Goal: Information Seeking & Learning: Stay updated

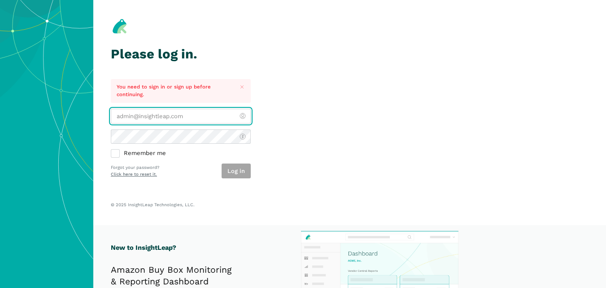
click at [129, 121] on input "email" at bounding box center [181, 116] width 140 height 15
paste input "[PERSON_NAME][EMAIL_ADDRESS][DOMAIN_NAME]"
type input "[PERSON_NAME][EMAIL_ADDRESS][DOMAIN_NAME]"
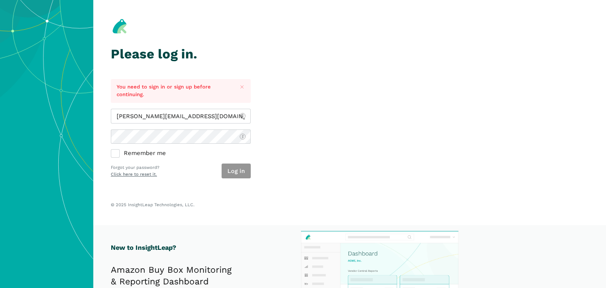
click at [228, 172] on button "Log in" at bounding box center [236, 170] width 29 height 15
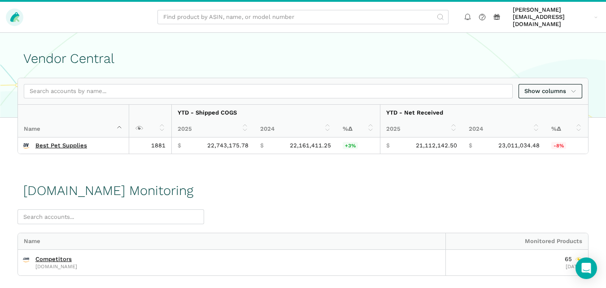
click at [10, 13] on icon at bounding box center [15, 17] width 12 height 12
drag, startPoint x: 15, startPoint y: 6, endPoint x: 164, endPoint y: 52, distance: 156.4
click at [164, 52] on h1 "Vendor Central" at bounding box center [303, 58] width 560 height 15
click at [550, 87] on span "Show columns" at bounding box center [551, 91] width 52 height 9
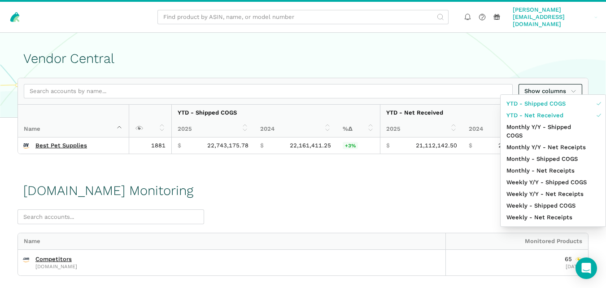
click at [595, 14] on icon at bounding box center [596, 17] width 3 height 6
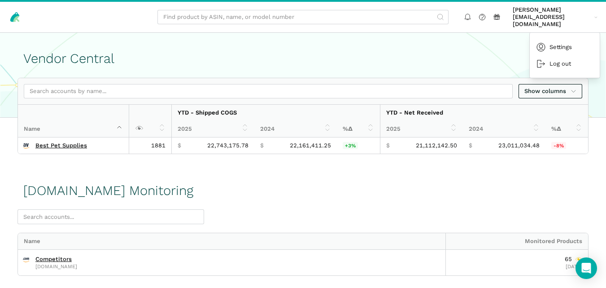
click at [384, 52] on h1 "Vendor Central" at bounding box center [303, 58] width 560 height 15
click at [494, 17] on rect at bounding box center [496, 18] width 5 height 3
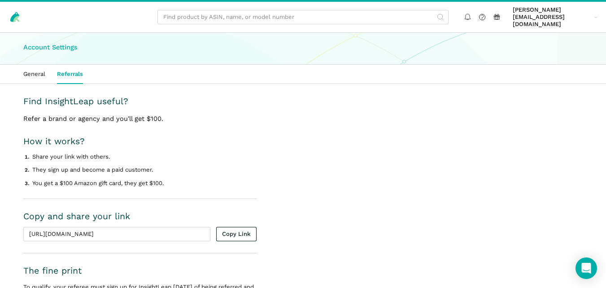
scroll to position [54, 0]
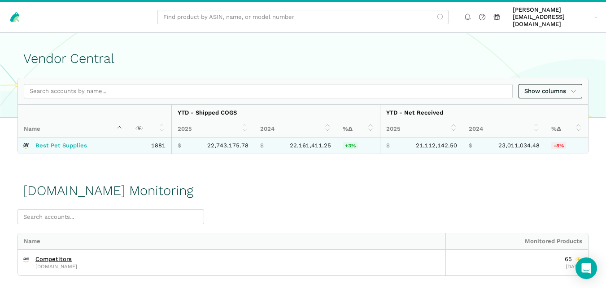
click at [52, 142] on link "Best Pet Supplies" at bounding box center [61, 145] width 52 height 7
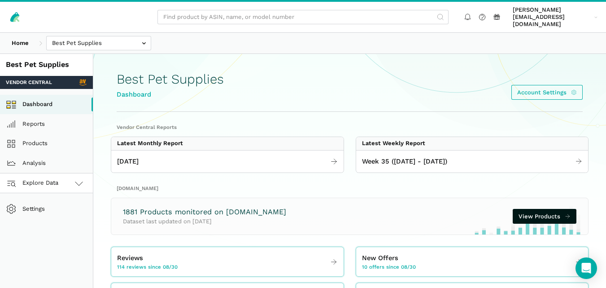
click at [71, 175] on link "Explore Data" at bounding box center [46, 183] width 93 height 20
click at [39, 217] on link "Amazon.com" at bounding box center [46, 223] width 93 height 20
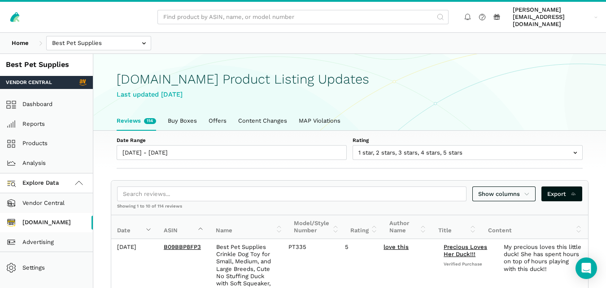
scroll to position [3, 0]
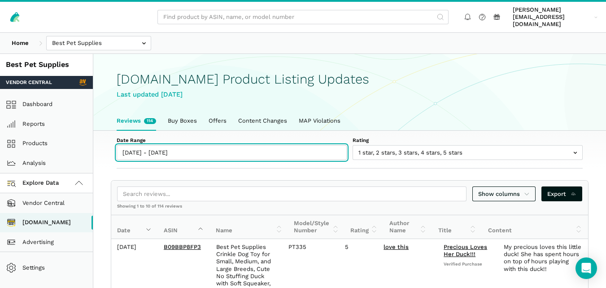
click at [218, 145] on input "[DATE] - [DATE]" at bounding box center [232, 152] width 230 height 15
type input "[DATE]"
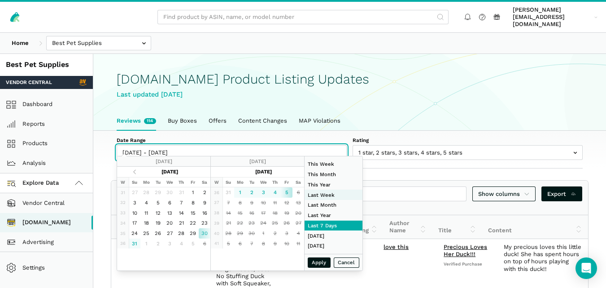
type input "08/24/2025"
type input "[DATE]"
type input "01/01/2025"
type input "[DATE]"
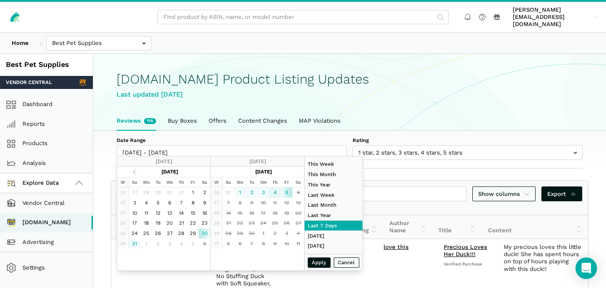
type input "[DATE]"
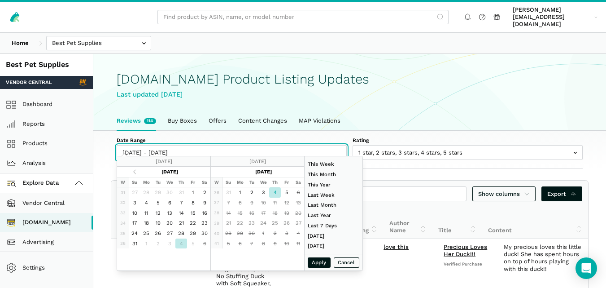
click at [127, 145] on input "[DATE] - [DATE]" at bounding box center [232, 152] width 230 height 15
type input "07/01/2025"
type input "[DATE]"
type input "08/17/2025"
type input "[DATE]"
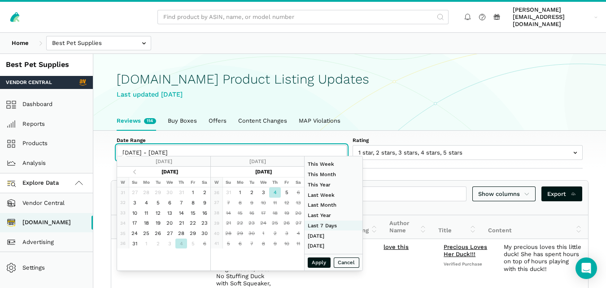
type input "[DATE]"
type input "08/17/2025"
type input "[DATE]"
type input "07/01/2025"
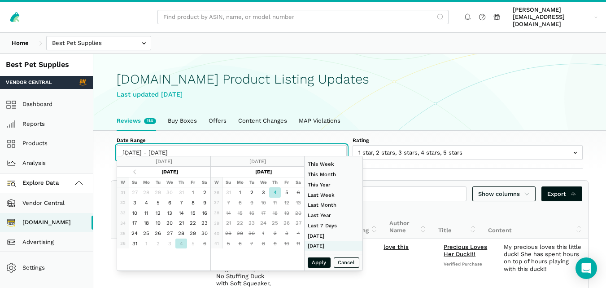
type input "[DATE]"
type input "08/17/2025"
type input "[DATE]"
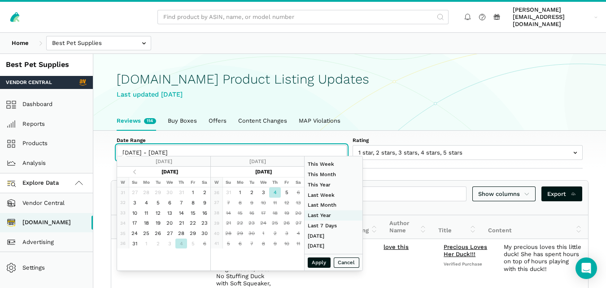
type input "01/01/2024"
type input "12/31/2024"
type input "08/01/2025"
type input "[DATE]"
type input "08/24/2025"
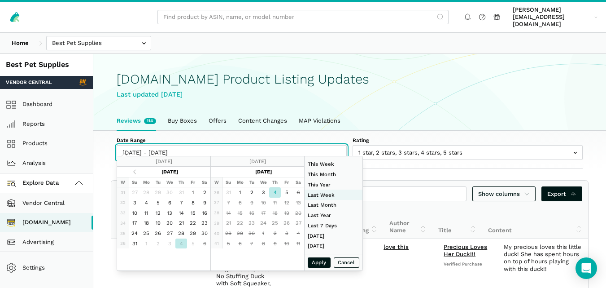
type input "[DATE]"
type input "08/01/2025"
type input "[DATE]"
type input "01/01/2024"
type input "12/31/2024"
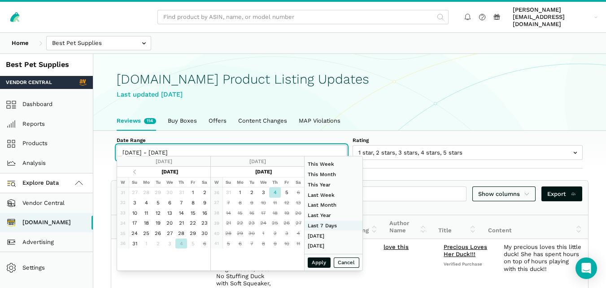
type input "[DATE]"
type input "08/17/2025"
type input "[DATE]"
type input "07/01/2025"
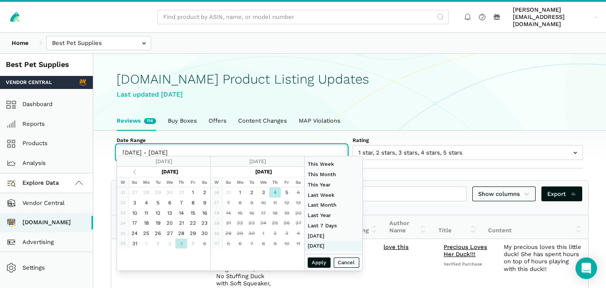
type input "[DATE]"
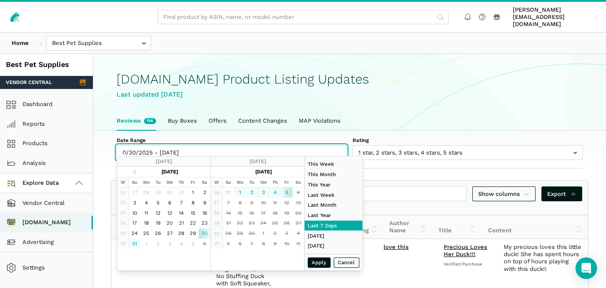
type input "09/30/2025 - 09/05/2025"
type input "[DATE]"
drag, startPoint x: 138, startPoint y: 143, endPoint x: 132, endPoint y: 143, distance: 5.8
click at [132, 145] on input "09/30/2025 - 09/05/2025" at bounding box center [232, 152] width 230 height 15
type input "[DATE] - [DATE]"
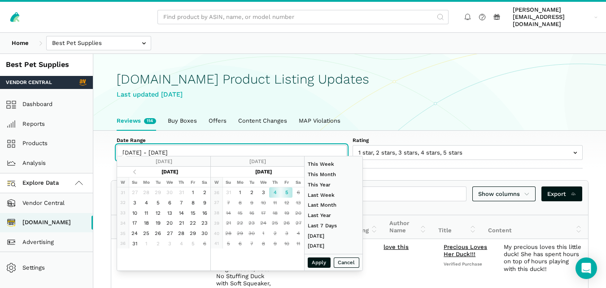
type input "08/24/2025"
type input "[DATE]"
type input "01/01/2024"
type input "12/31/2024"
type input "[DATE]"
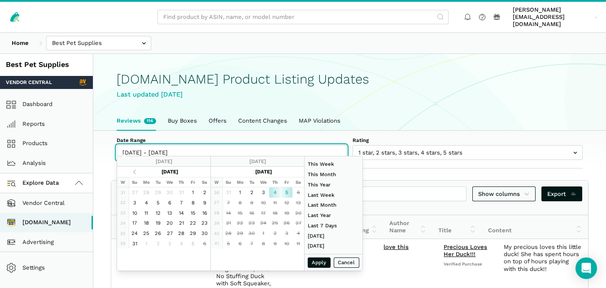
type input "[DATE]"
type input "[DATE] - [DATE]"
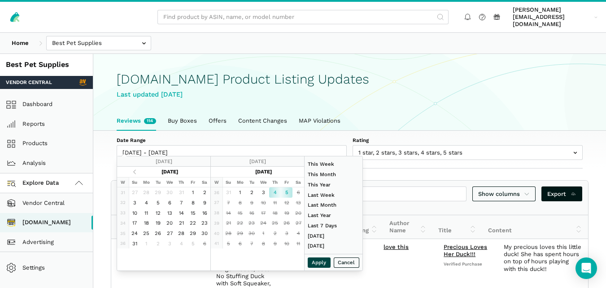
click at [316, 262] on button "Apply" at bounding box center [319, 262] width 23 height 10
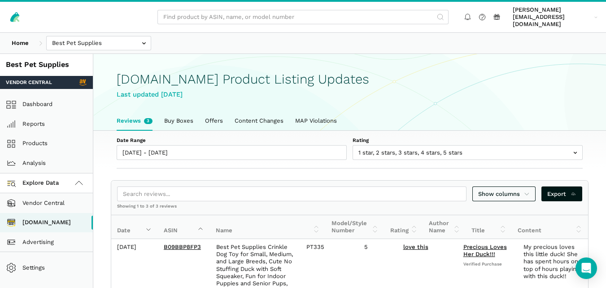
scroll to position [140, 0]
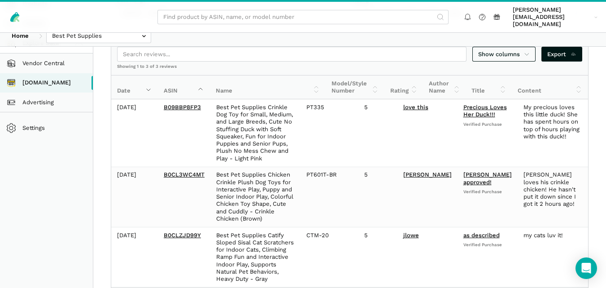
select select "100"
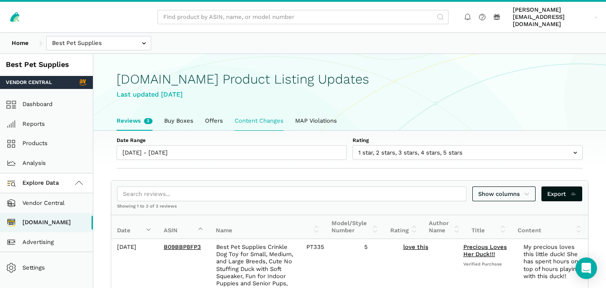
click at [262, 114] on link "Content Changes" at bounding box center [259, 120] width 61 height 19
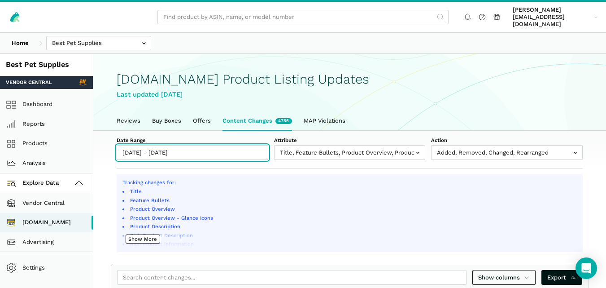
click at [201, 145] on input "[DATE] - [DATE]" at bounding box center [193, 152] width 152 height 15
type input "[DATE]"
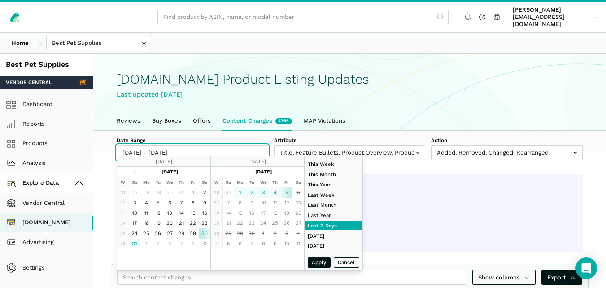
click at [130, 145] on input "[DATE] - [DATE]" at bounding box center [193, 152] width 152 height 15
type input "[DATE]"
click at [126, 145] on input "[DATE] - [DATE]" at bounding box center [193, 152] width 152 height 15
type input "[DATE]"
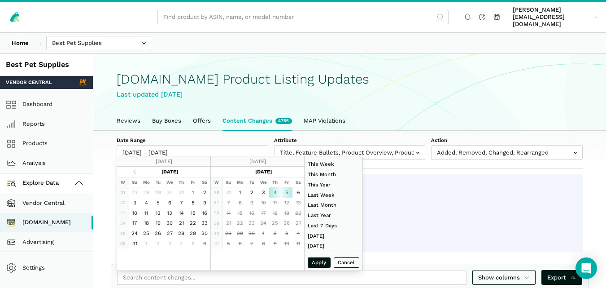
type input "[DATE]"
click at [322, 263] on button "Apply" at bounding box center [319, 262] width 23 height 10
type input "[DATE] - [DATE]"
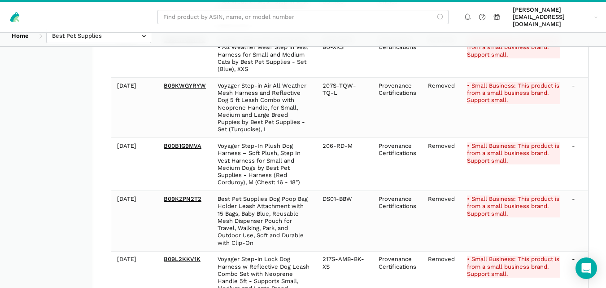
scroll to position [666, 0]
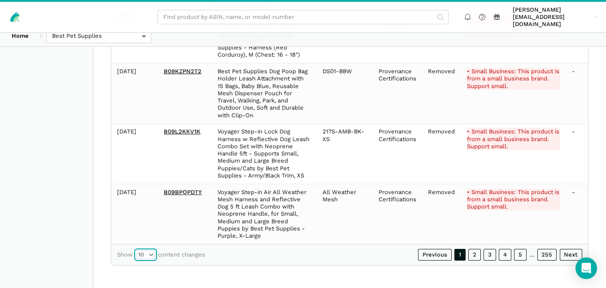
click at [150, 253] on select "10 25 50 100" at bounding box center [145, 254] width 19 height 9
select select "100"
click at [136, 250] on select "10 25 50 100" at bounding box center [145, 254] width 19 height 9
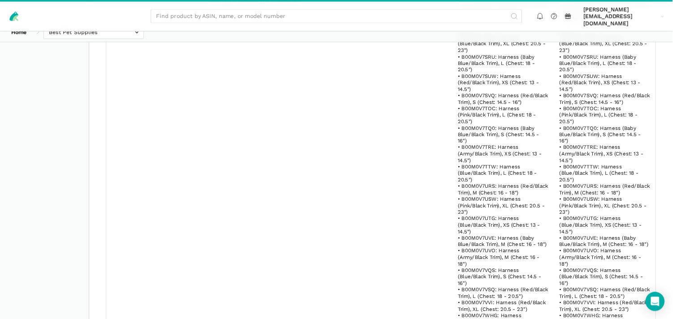
scroll to position [3, 0]
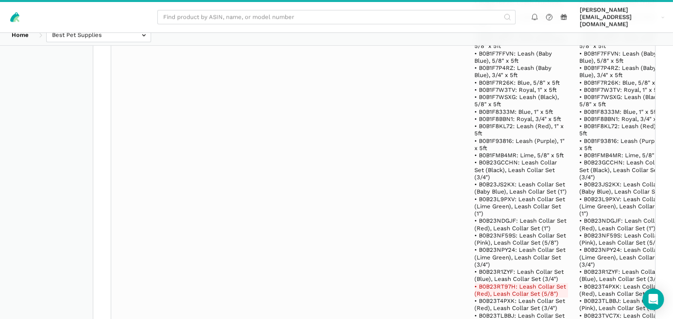
scroll to position [16380, 0]
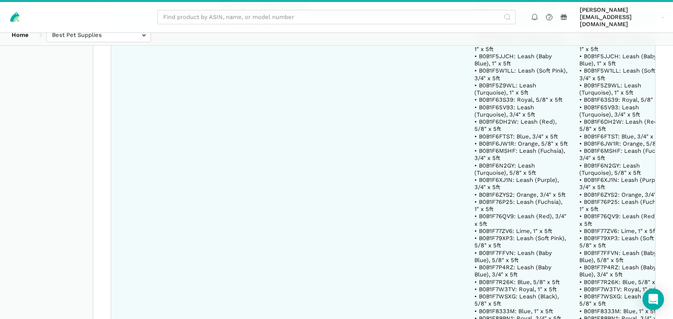
copy del "B0B23RT97H"
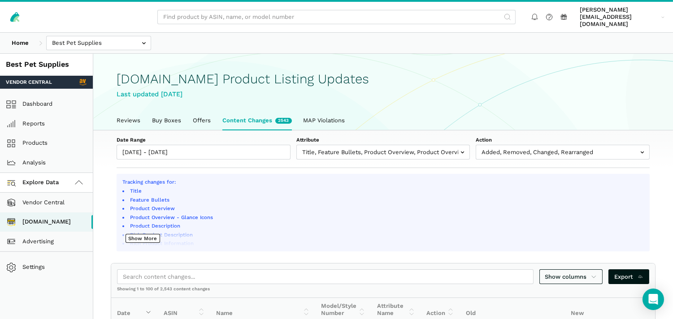
scroll to position [199, 0]
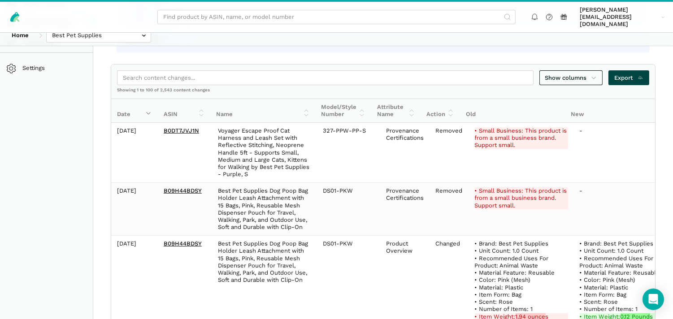
click at [606, 74] on icon at bounding box center [641, 78] width 6 height 9
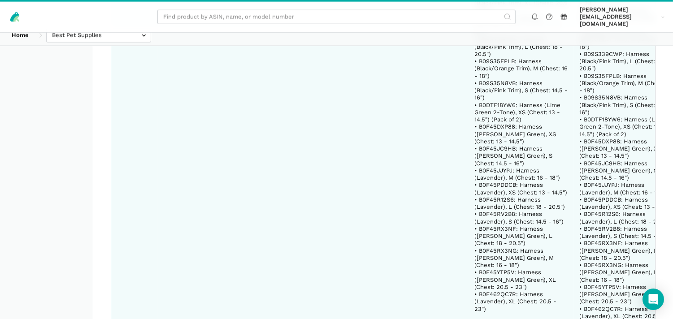
scroll to position [2792, 0]
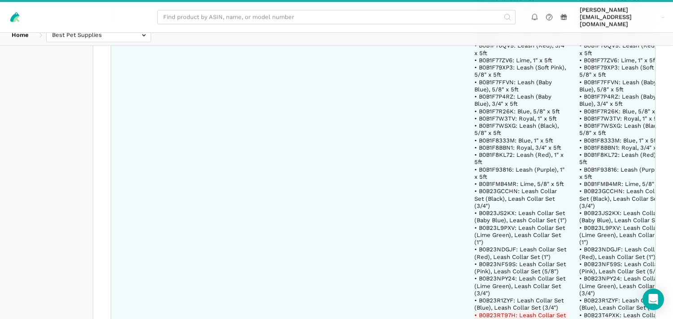
scroll to position [16352, 0]
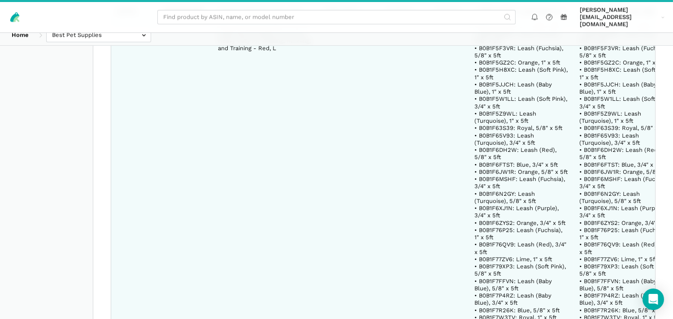
copy del "B0B23RT97H"
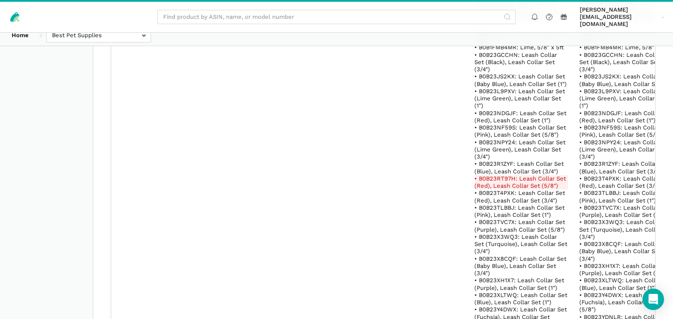
scroll to position [18346, 0]
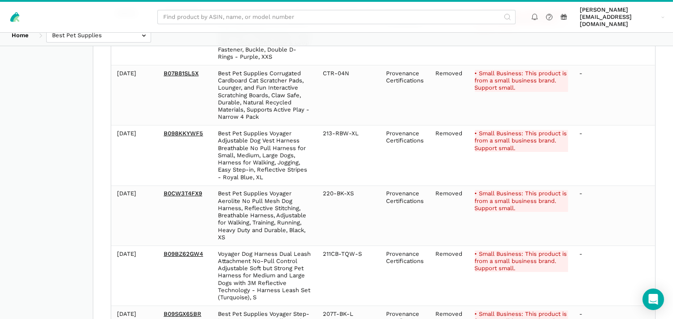
scroll to position [24405, 0]
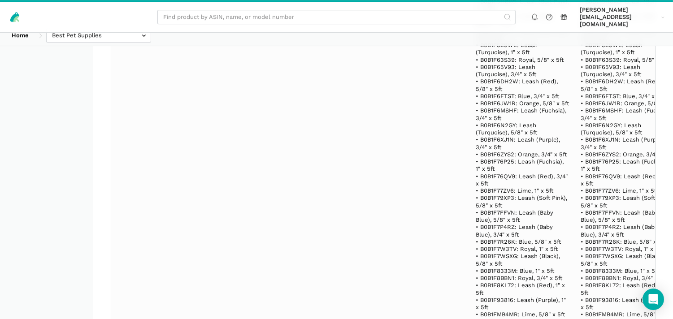
scroll to position [5384, 0]
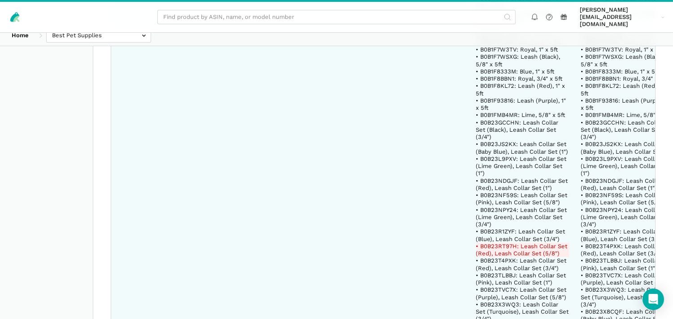
click at [487, 243] on del "• B0B23RT97H: Leash Collar Set (Red), Leash Collar Set (5/8")" at bounding box center [523, 250] width 93 height 15
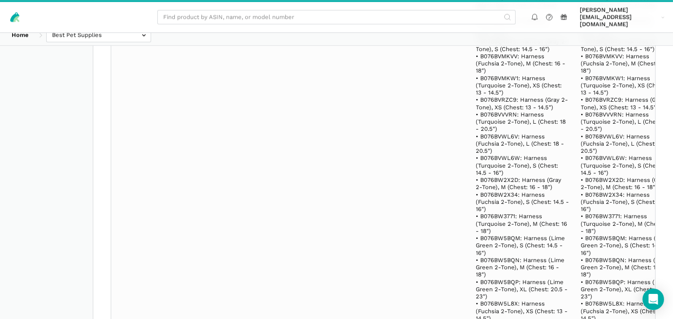
scroll to position [19235, 0]
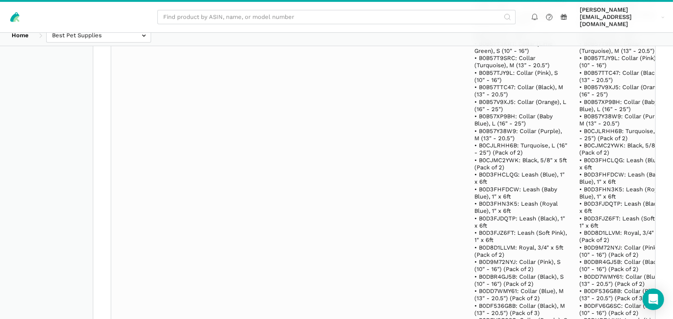
scroll to position [17839, 0]
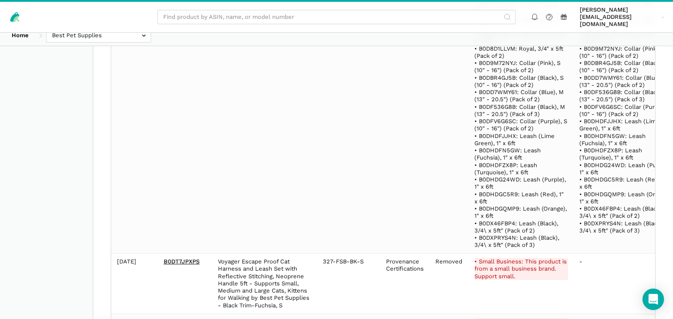
drag, startPoint x: 208, startPoint y: 136, endPoint x: 160, endPoint y: 136, distance: 48.0
copy link "B0DHDGQMP9"
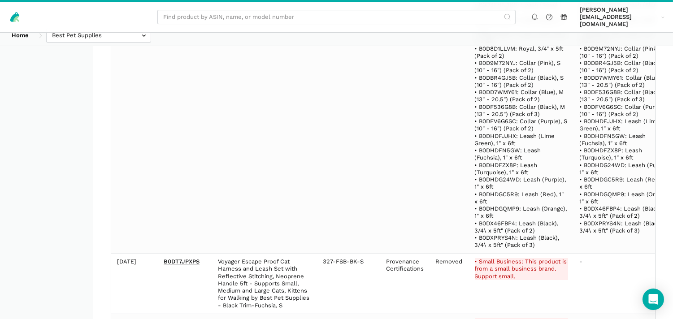
drag, startPoint x: 362, startPoint y: 138, endPoint x: 321, endPoint y: 137, distance: 40.9
copy td "LS016-ORW-L"
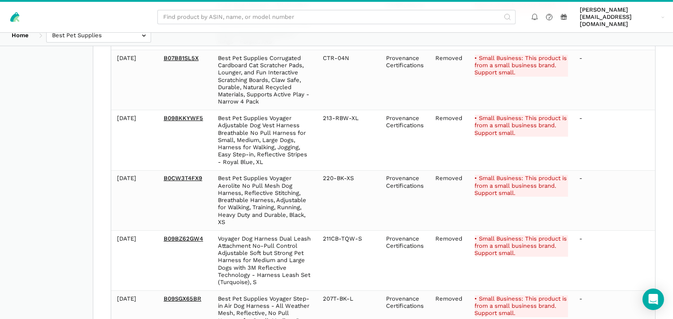
scroll to position [24405, 0]
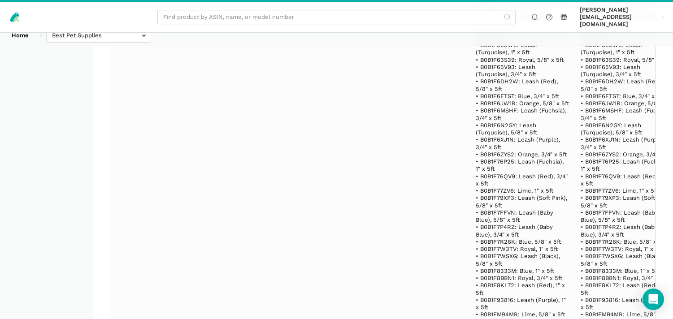
scroll to position [4985, 0]
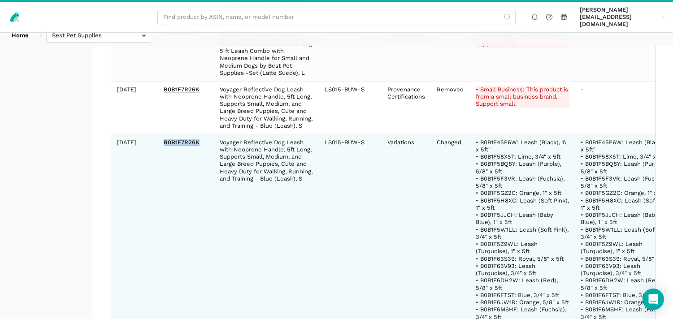
drag, startPoint x: 204, startPoint y: 70, endPoint x: 162, endPoint y: 68, distance: 42.3
copy link "B0B1F7R26K"
drag, startPoint x: 367, startPoint y: 68, endPoint x: 322, endPoint y: 74, distance: 44.7
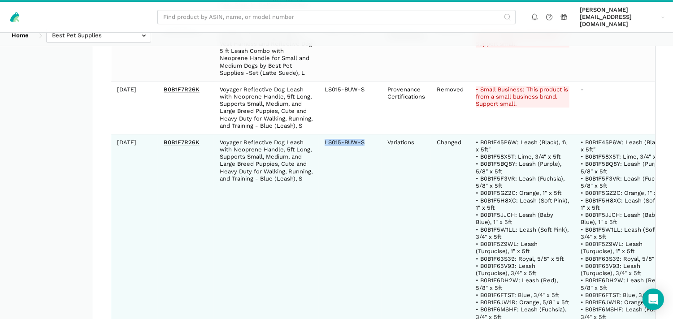
copy td "LS015-BUW-S"
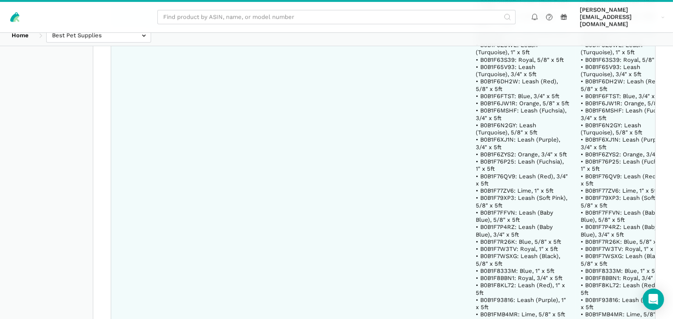
scroll to position [5384, 0]
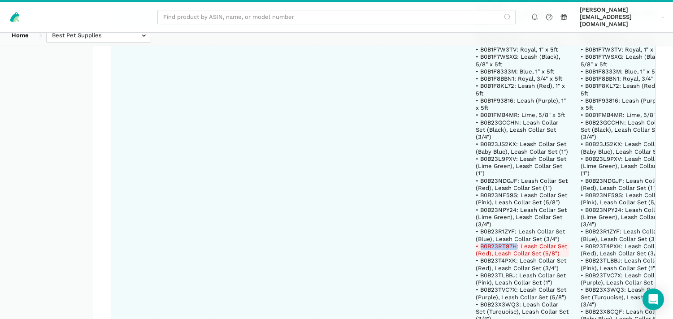
drag, startPoint x: 507, startPoint y: 180, endPoint x: 471, endPoint y: 182, distance: 35.9
click at [477, 243] on del "• B0B23RT97H: Leash Collar Set (Red), Leash Collar Set (5/8")" at bounding box center [523, 250] width 93 height 15
copy del "B0B23RT97H"
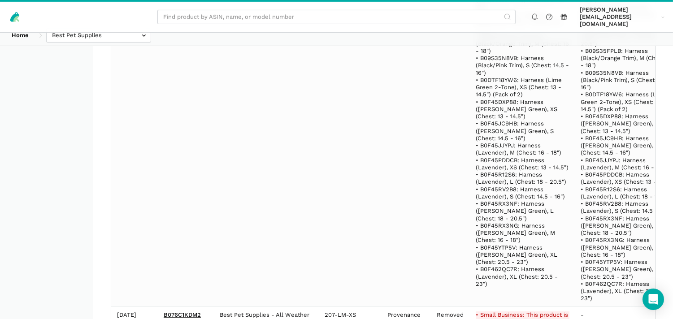
scroll to position [19235, 0]
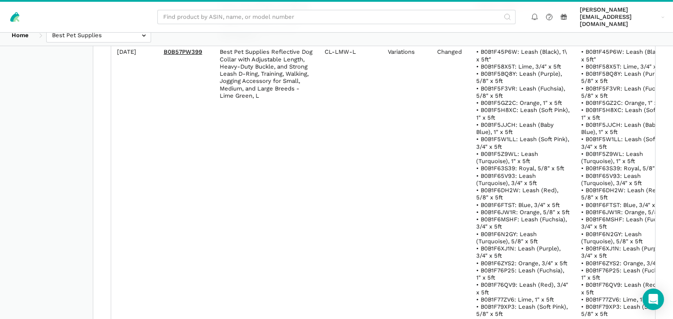
scroll to position [199, 0]
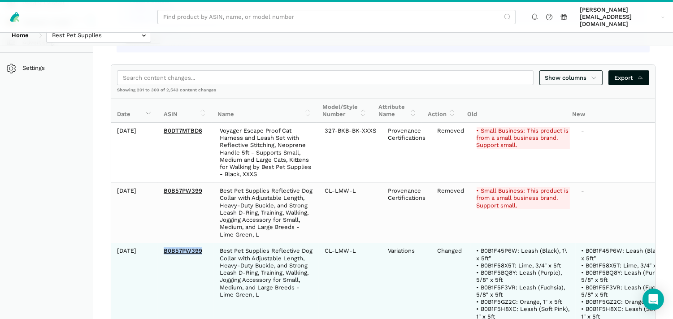
drag, startPoint x: 208, startPoint y: 244, endPoint x: 161, endPoint y: 244, distance: 47.6
copy link "B0B57PW399"
drag, startPoint x: 364, startPoint y: 245, endPoint x: 324, endPoint y: 240, distance: 40.7
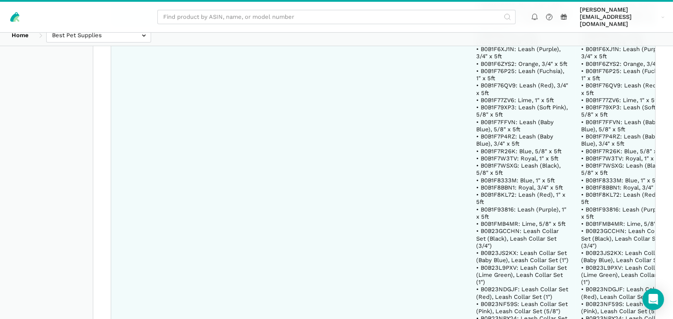
scroll to position [797, 0]
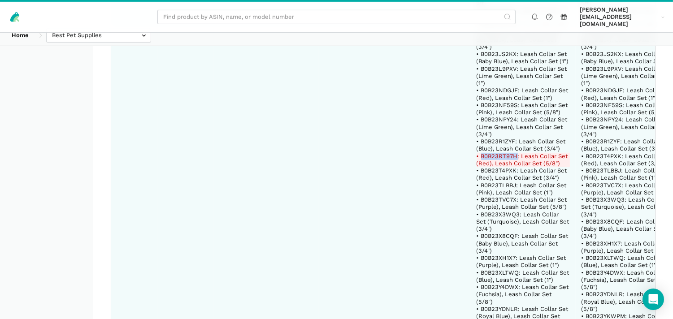
drag, startPoint x: 508, startPoint y: 154, endPoint x: 472, endPoint y: 158, distance: 36.1
click at [477, 158] on del "• B0B23RT97H: Leash Collar Set (Red), Leash Collar Set (5/8")" at bounding box center [523, 160] width 93 height 15
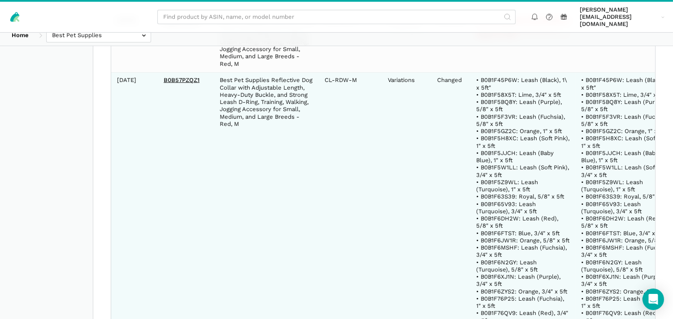
scroll to position [6979, 0]
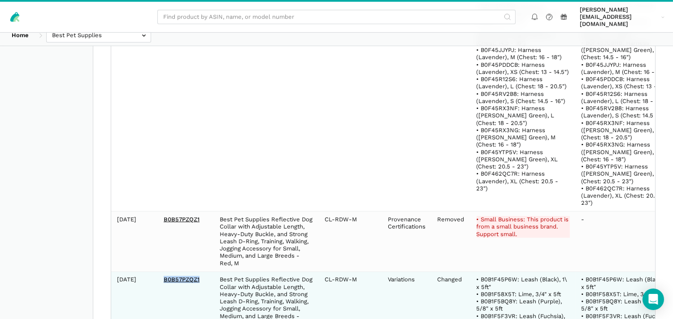
drag, startPoint x: 200, startPoint y: 229, endPoint x: 159, endPoint y: 222, distance: 41.0
drag, startPoint x: 357, startPoint y: 226, endPoint x: 324, endPoint y: 226, distance: 32.8
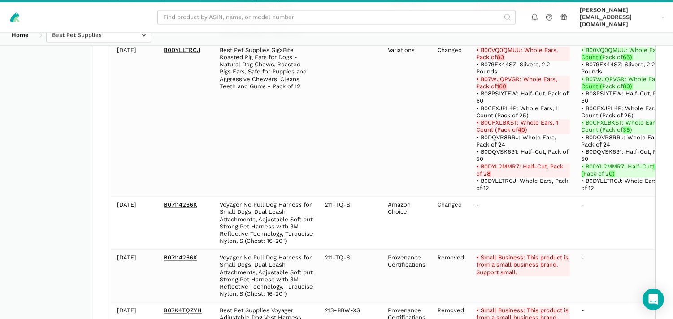
scroll to position [8974, 0]
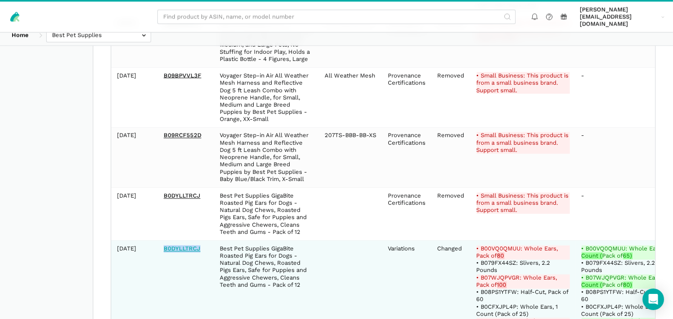
drag, startPoint x: 206, startPoint y: 206, endPoint x: 164, endPoint y: 203, distance: 42.8
click at [164, 241] on td "B0DYLLTRCJ" at bounding box center [186, 318] width 56 height 155
drag, startPoint x: 512, startPoint y: 207, endPoint x: 473, endPoint y: 204, distance: 38.7
click at [477, 246] on del "• B00VQ0QMUU: Whole Ears, Pack of 80" at bounding box center [523, 253] width 93 height 15
drag, startPoint x: 510, startPoint y: 235, endPoint x: 473, endPoint y: 234, distance: 36.8
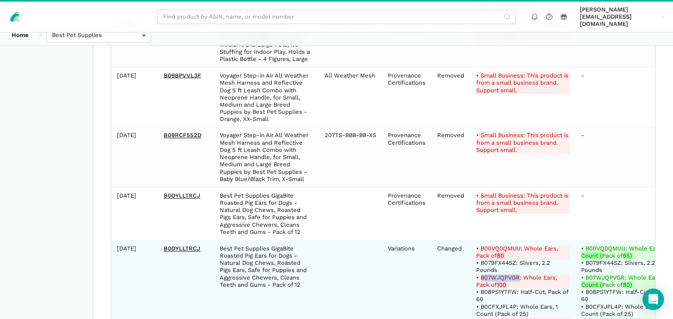
click at [477, 275] on del "• B07WJQPVGR: Whole Ears, Pack of 100" at bounding box center [523, 282] width 93 height 15
drag, startPoint x: 507, startPoint y: 277, endPoint x: 473, endPoint y: 279, distance: 34.6
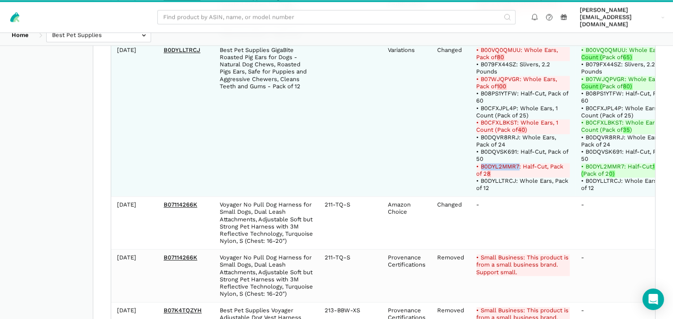
drag, startPoint x: 510, startPoint y: 124, endPoint x: 472, endPoint y: 122, distance: 37.7
click at [477, 163] on del "• B0DYL2MMR7: Half-Cut, Pack of 2 8" at bounding box center [523, 170] width 93 height 15
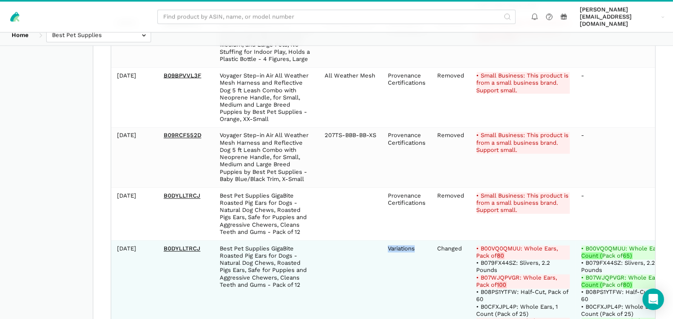
drag, startPoint x: 410, startPoint y: 206, endPoint x: 379, endPoint y: 210, distance: 31.2
click at [382, 241] on td "Variations" at bounding box center [406, 318] width 49 height 155
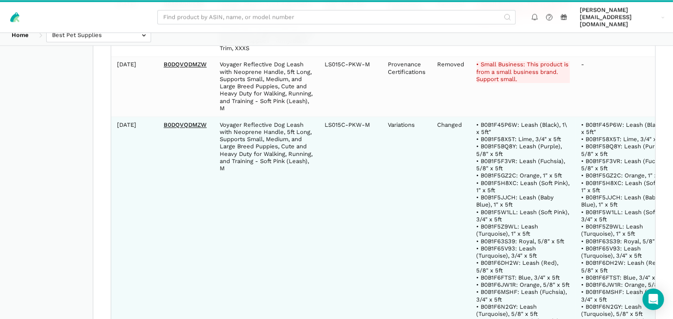
scroll to position [14956, 0]
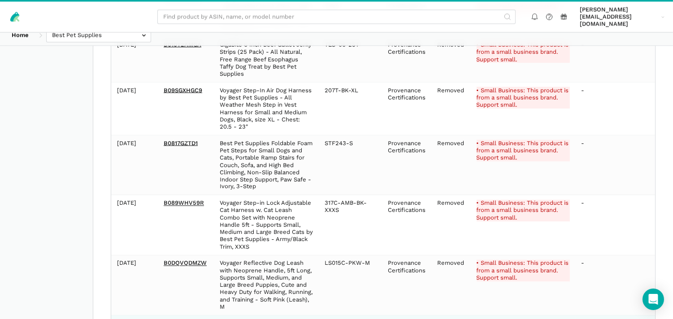
drag, startPoint x: 213, startPoint y: 210, endPoint x: 161, endPoint y: 210, distance: 52.1
drag, startPoint x: 341, startPoint y: 220, endPoint x: 323, endPoint y: 206, distance: 22.4
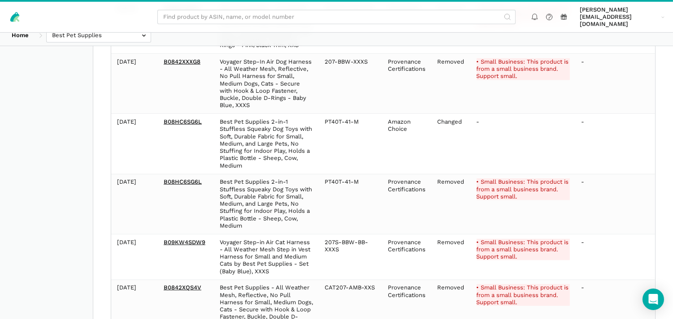
scroll to position [19294, 0]
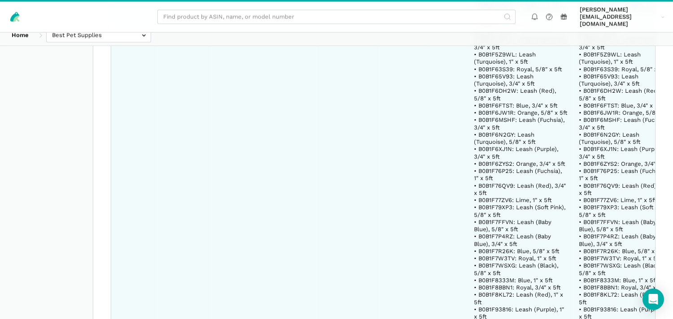
scroll to position [2209, 0]
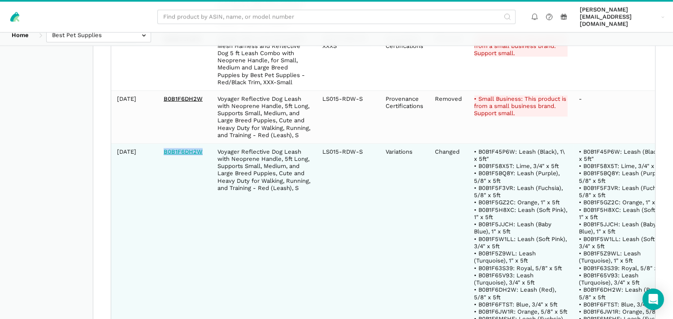
drag, startPoint x: 206, startPoint y: 162, endPoint x: 164, endPoint y: 157, distance: 42.9
drag, startPoint x: 363, startPoint y: 159, endPoint x: 319, endPoint y: 160, distance: 44.4
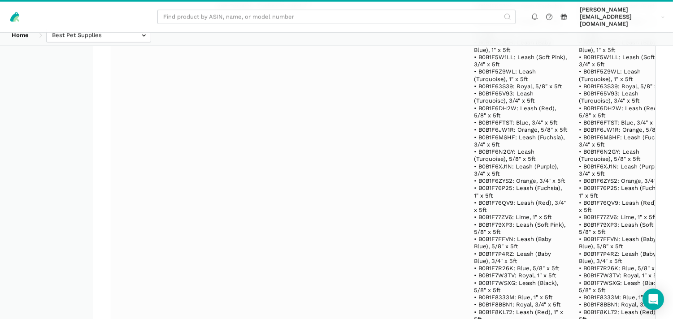
scroll to position [7793, 0]
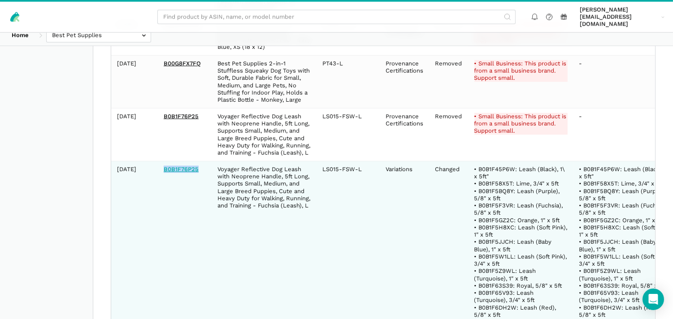
drag, startPoint x: 205, startPoint y: 164, endPoint x: 164, endPoint y: 163, distance: 40.8
drag, startPoint x: 369, startPoint y: 162, endPoint x: 317, endPoint y: 160, distance: 52.1
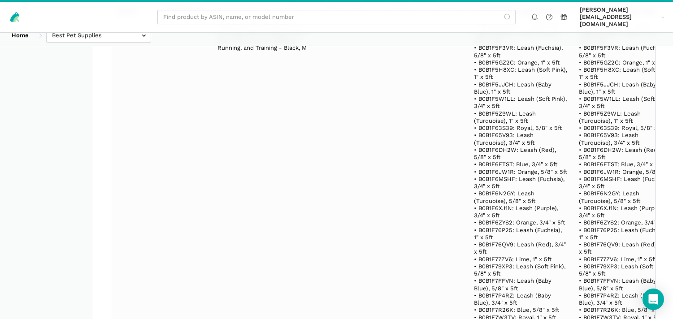
scroll to position [11382, 0]
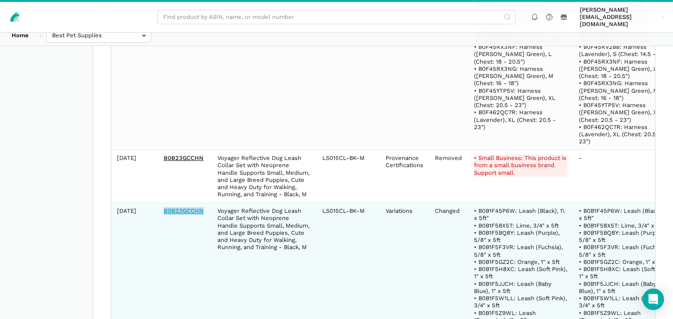
drag, startPoint x: 209, startPoint y: 185, endPoint x: 164, endPoint y: 183, distance: 44.9
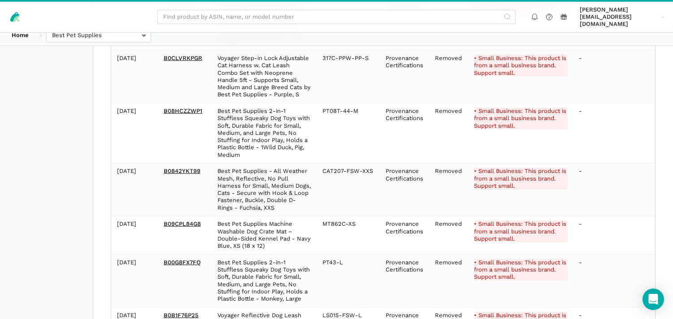
scroll to position [7793, 0]
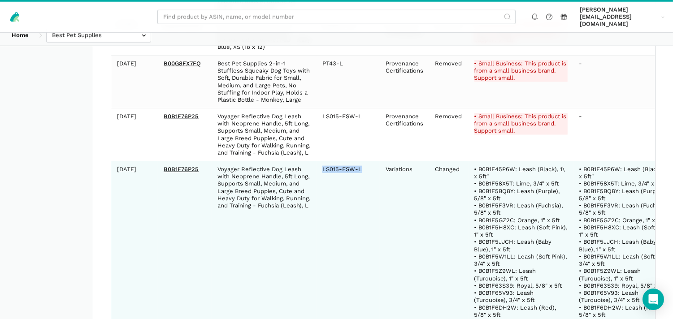
drag, startPoint x: 359, startPoint y: 164, endPoint x: 337, endPoint y: 162, distance: 23.0
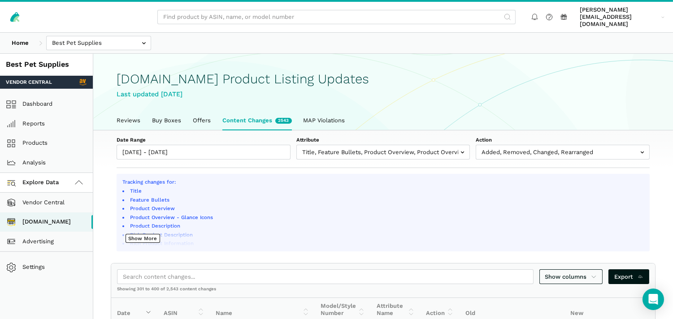
scroll to position [199, 0]
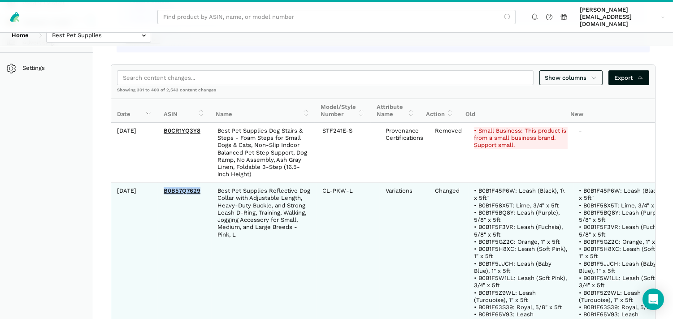
drag, startPoint x: 203, startPoint y: 183, endPoint x: 162, endPoint y: 183, distance: 40.8
drag, startPoint x: 355, startPoint y: 186, endPoint x: 320, endPoint y: 182, distance: 35.7
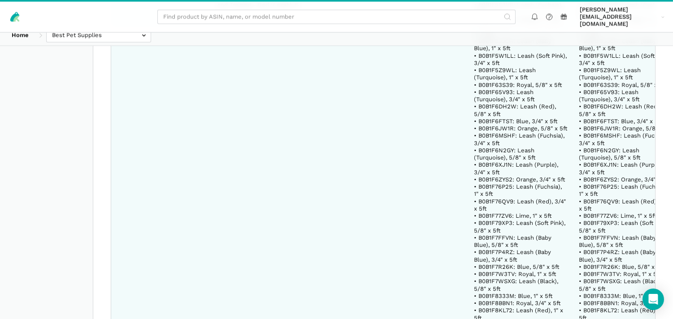
scroll to position [2193, 0]
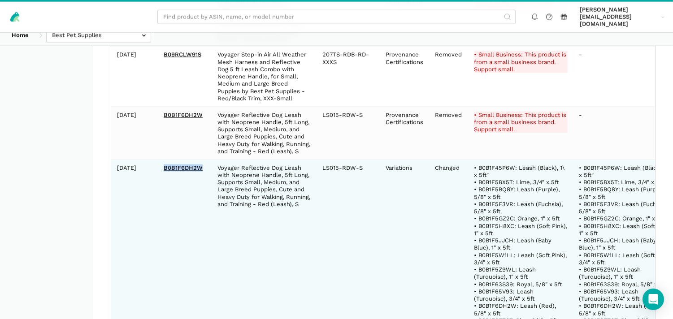
drag, startPoint x: 208, startPoint y: 174, endPoint x: 159, endPoint y: 173, distance: 48.5
drag, startPoint x: 361, startPoint y: 173, endPoint x: 321, endPoint y: 174, distance: 40.4
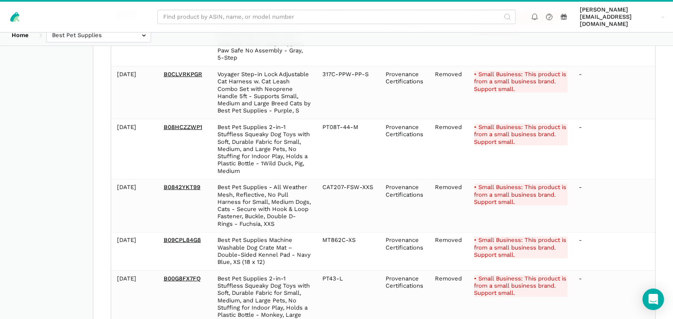
scroll to position [7777, 0]
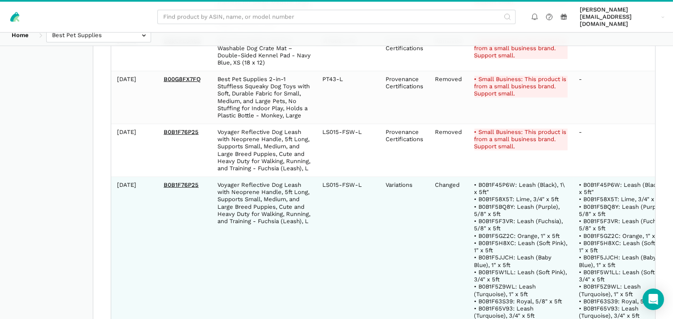
drag, startPoint x: 201, startPoint y: 181, endPoint x: 156, endPoint y: 177, distance: 45.1
drag, startPoint x: 366, startPoint y: 181, endPoint x: 321, endPoint y: 180, distance: 44.9
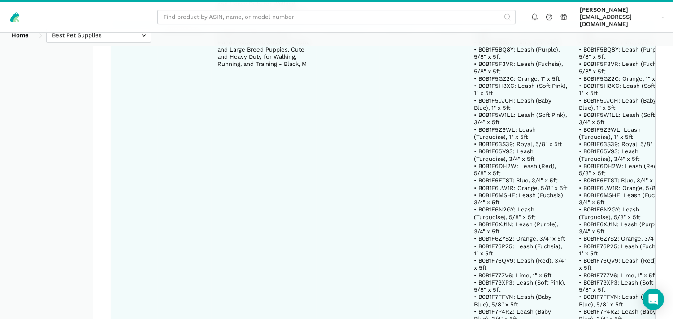
scroll to position [11367, 0]
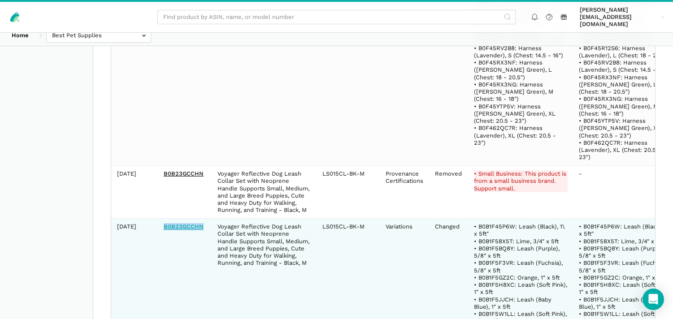
drag, startPoint x: 204, startPoint y: 199, endPoint x: 164, endPoint y: 197, distance: 40.4
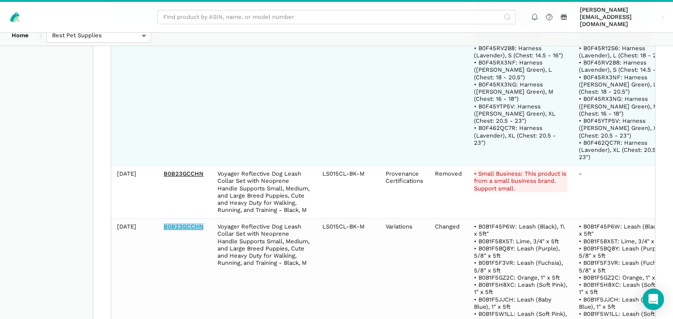
drag, startPoint x: 171, startPoint y: 199, endPoint x: 226, endPoint y: 85, distance: 126.4
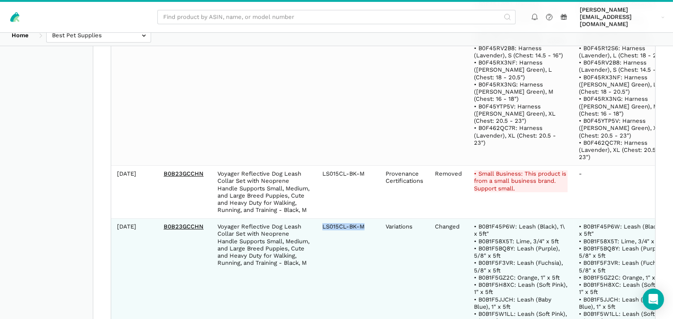
drag, startPoint x: 362, startPoint y: 201, endPoint x: 320, endPoint y: 204, distance: 42.3
drag, startPoint x: 330, startPoint y: 195, endPoint x: 333, endPoint y: 200, distance: 6.1
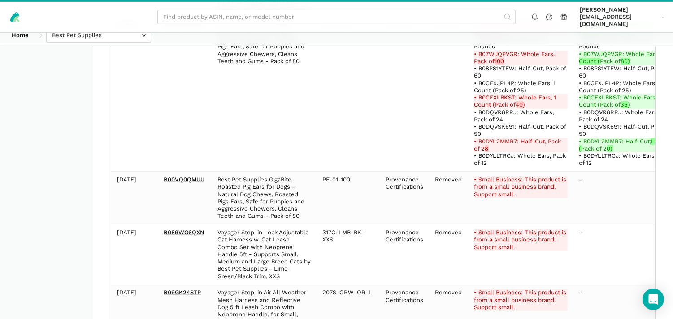
scroll to position [19403, 0]
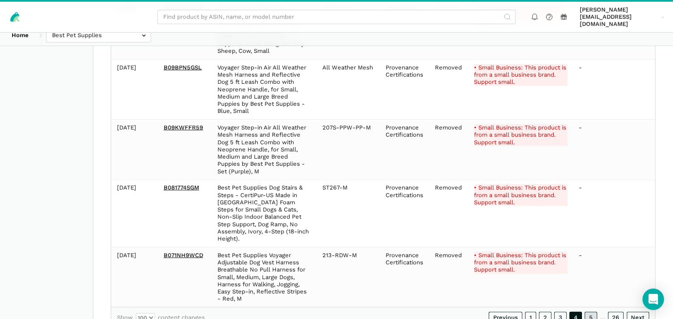
click at [593, 287] on link "5" at bounding box center [591, 318] width 13 height 12
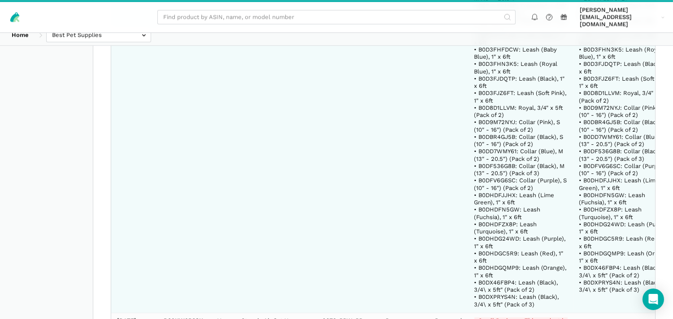
scroll to position [22575, 0]
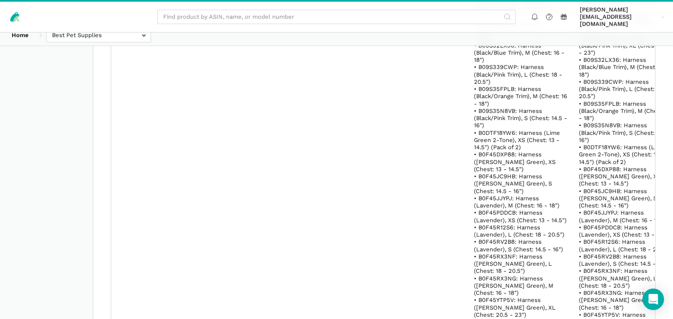
scroll to position [13913, 0]
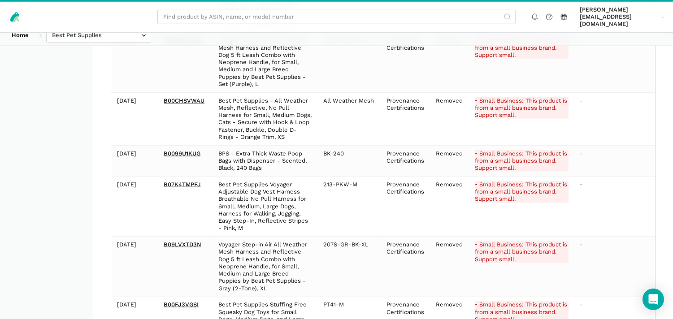
scroll to position [14102, 0]
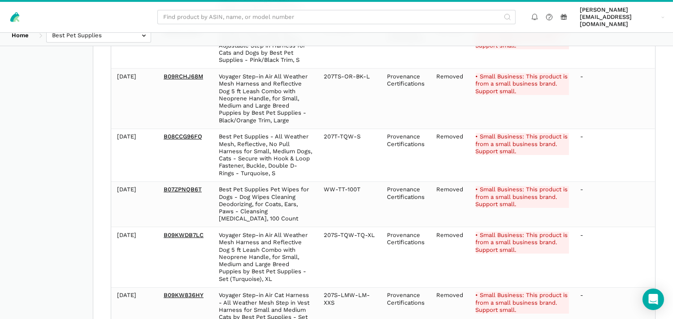
scroll to position [17500, 0]
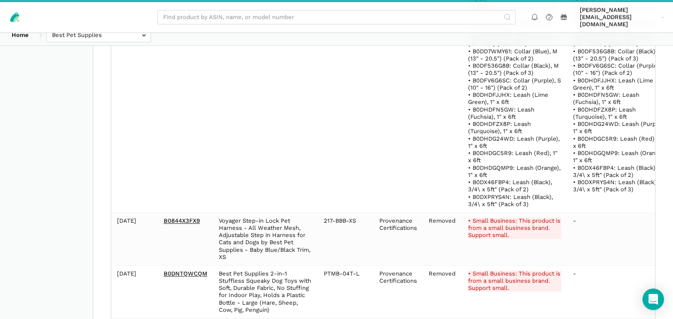
scroll to position [15764, 0]
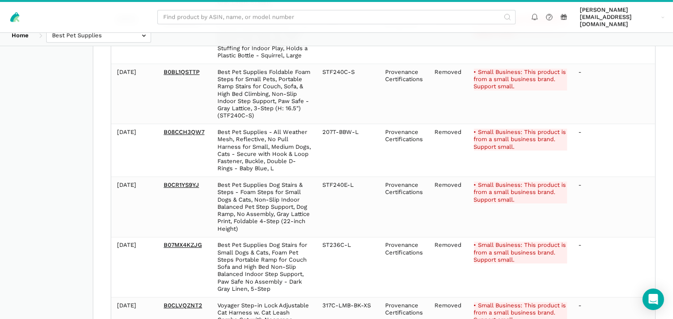
scroll to position [17369, 0]
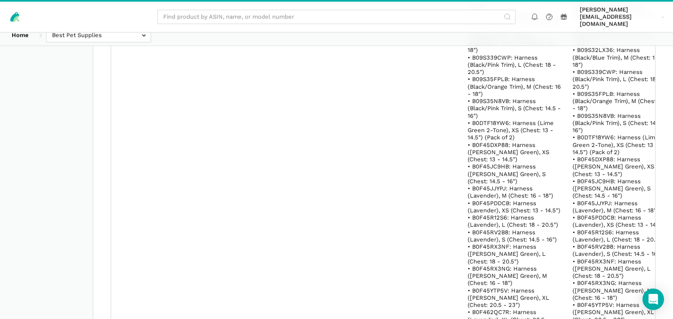
scroll to position [20796, 0]
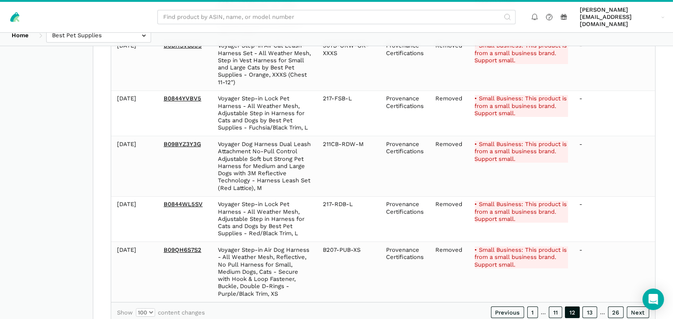
scroll to position [17602, 0]
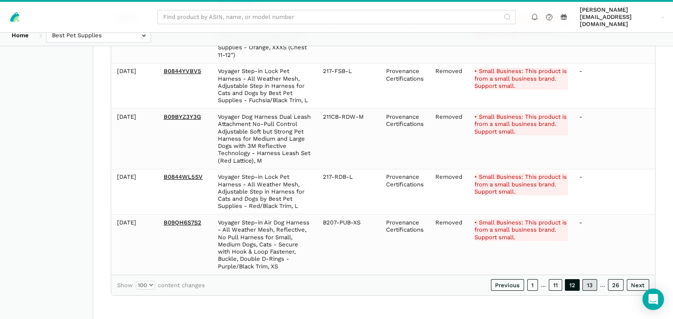
click at [592, 287] on link "13" at bounding box center [590, 286] width 15 height 12
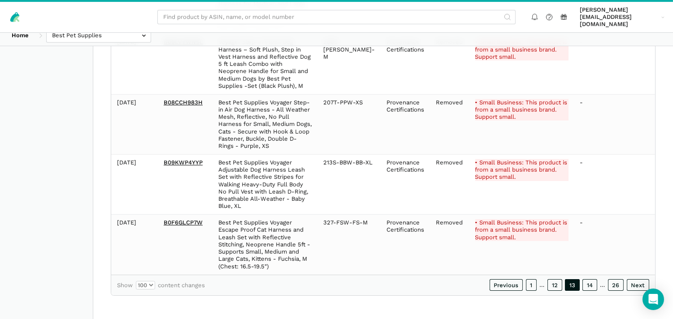
scroll to position [17529, 0]
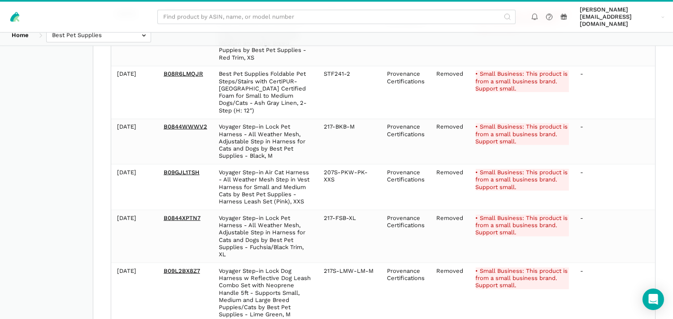
scroll to position [14161, 0]
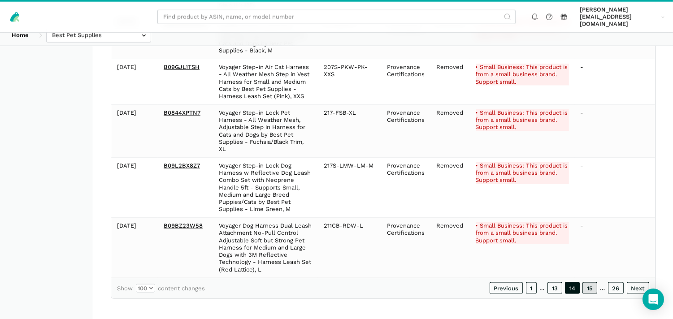
click at [595, 283] on link "15" at bounding box center [590, 289] width 15 height 12
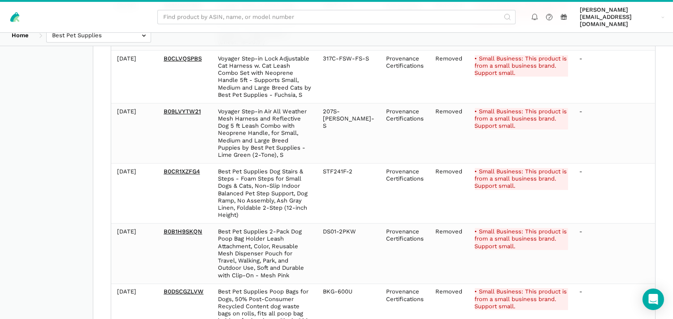
scroll to position [17573, 0]
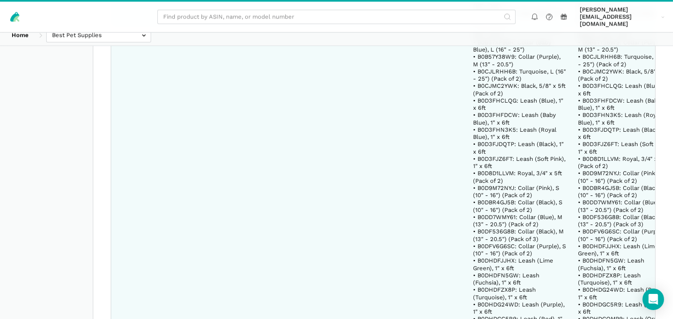
scroll to position [20956, 0]
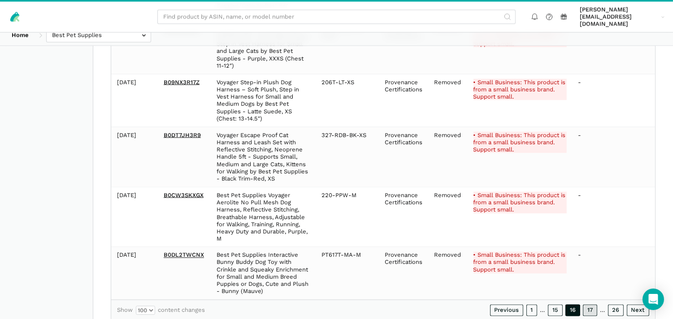
click at [590, 287] on link "17" at bounding box center [590, 311] width 14 height 12
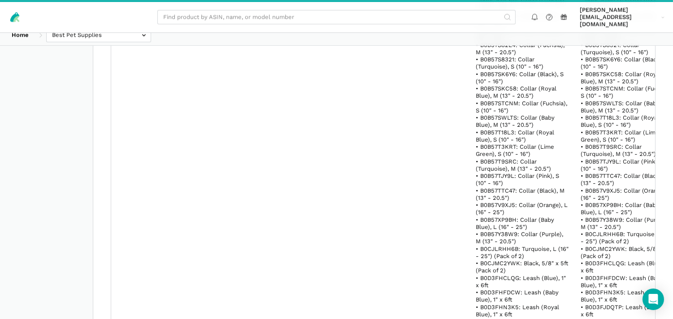
scroll to position [22684, 0]
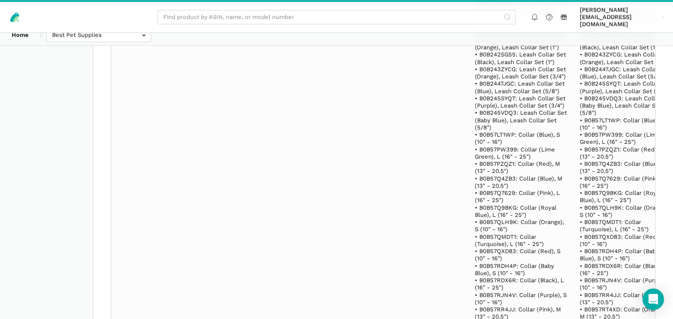
scroll to position [29494, 0]
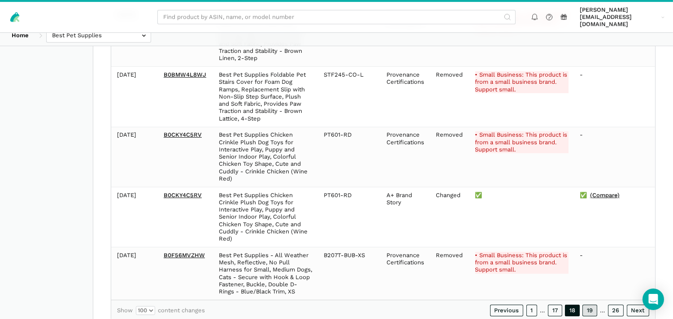
click at [591, 287] on link "19" at bounding box center [590, 311] width 15 height 12
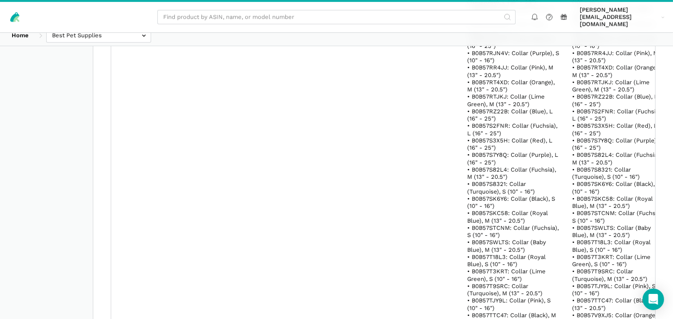
scroll to position [36136, 0]
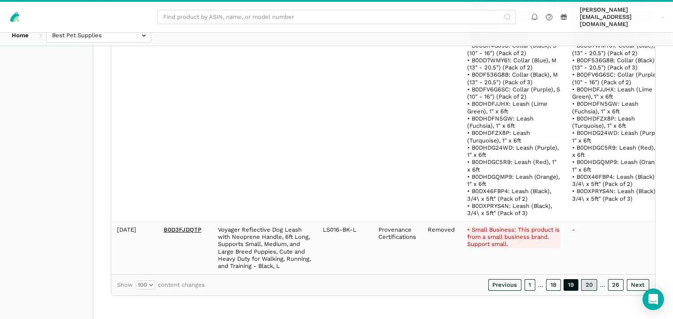
click at [587, 284] on link "20" at bounding box center [590, 286] width 16 height 12
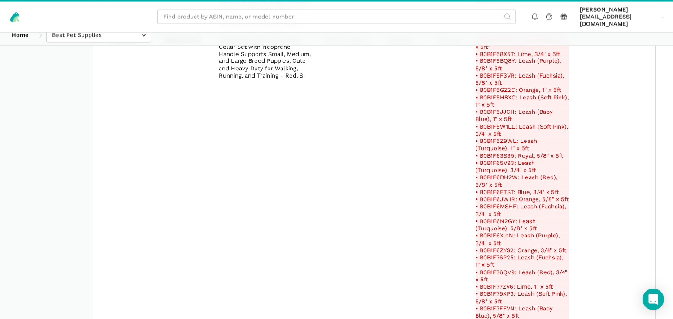
scroll to position [21238, 0]
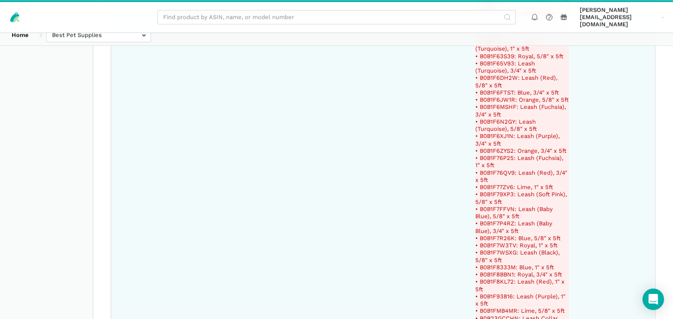
drag, startPoint x: 72, startPoint y: 48, endPoint x: 178, endPoint y: 215, distance: 198.4
drag, startPoint x: 507, startPoint y: 57, endPoint x: 468, endPoint y: 57, distance: 39.0
drag, startPoint x: 204, startPoint y: 59, endPoint x: 162, endPoint y: 56, distance: 41.4
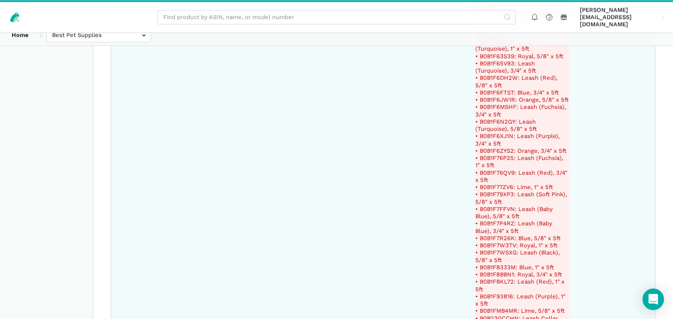
drag, startPoint x: 335, startPoint y: 67, endPoint x: 320, endPoint y: 57, distance: 17.4
drag, startPoint x: 506, startPoint y: 58, endPoint x: 470, endPoint y: 59, distance: 36.4
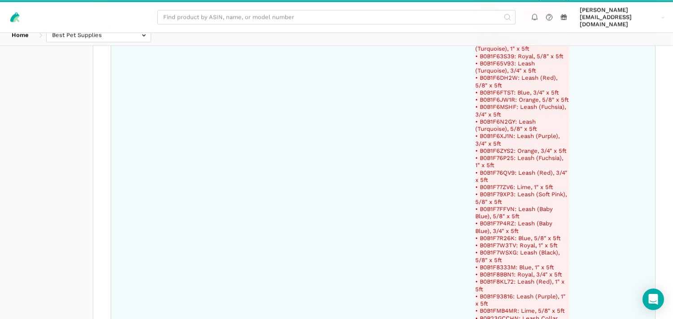
drag, startPoint x: 504, startPoint y: 73, endPoint x: 470, endPoint y: 73, distance: 34.1
drag, startPoint x: 410, startPoint y: 57, endPoint x: 378, endPoint y: 58, distance: 31.9
drag, startPoint x: 505, startPoint y: 175, endPoint x: 472, endPoint y: 175, distance: 33.2
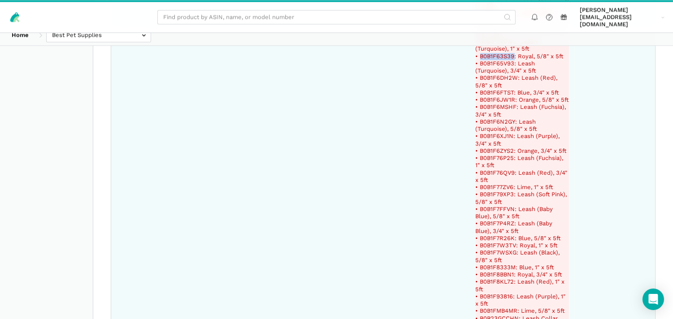
click at [476, 60] on del "• B0B1F63S39: Royal, 5/8" x 5ft" at bounding box center [522, 56] width 93 height 7
drag, startPoint x: 508, startPoint y: 196, endPoint x: 470, endPoint y: 196, distance: 38.6
click at [476, 89] on del "• B0B1F6DH2W: Leash (Red), 5/8" x 5ft" at bounding box center [522, 81] width 93 height 15
click at [502, 133] on del "• B0B1F6N2GY: Leash (Turquoise), 5/8" x 5ft" at bounding box center [522, 125] width 93 height 15
drag, startPoint x: 507, startPoint y: 247, endPoint x: 469, endPoint y: 247, distance: 37.7
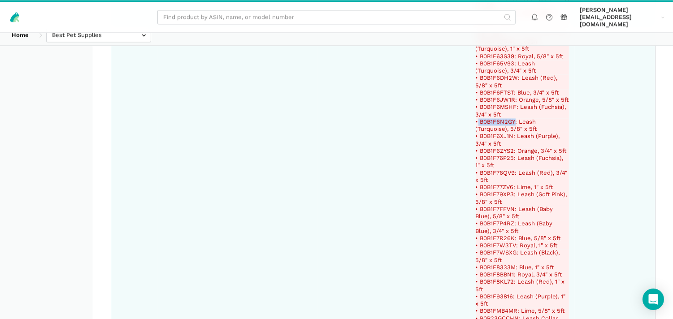
click at [476, 133] on del "• B0B1F6N2GY: Leash (Turquoise), 5/8" x 5ft" at bounding box center [522, 125] width 93 height 15
drag, startPoint x: 505, startPoint y: 276, endPoint x: 472, endPoint y: 278, distance: 32.4
click at [476, 155] on del "• B0B1F6ZYS2: Orange, 3/4" x 5ft" at bounding box center [522, 151] width 93 height 7
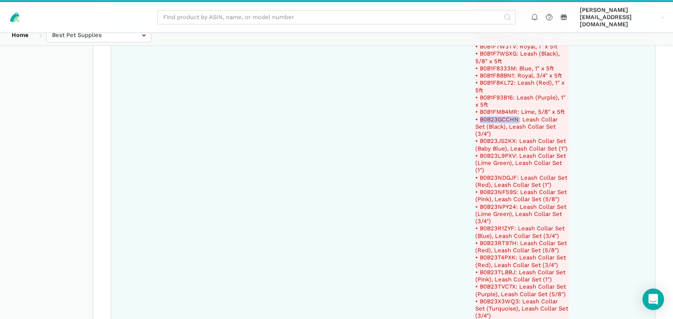
drag, startPoint x: 509, startPoint y: 245, endPoint x: 471, endPoint y: 243, distance: 37.8
click at [476, 138] on del "• B0B23GCCHN: Leash Collar Set (Black), Leash Collar Set (3/4")" at bounding box center [522, 127] width 93 height 22
drag, startPoint x: 506, startPoint y: 265, endPoint x: 472, endPoint y: 267, distance: 33.7
click at [476, 153] on del "• B0B23JS2KX: Leash Collar Set (Baby Blue), Leash Collar Set (1")" at bounding box center [522, 145] width 93 height 15
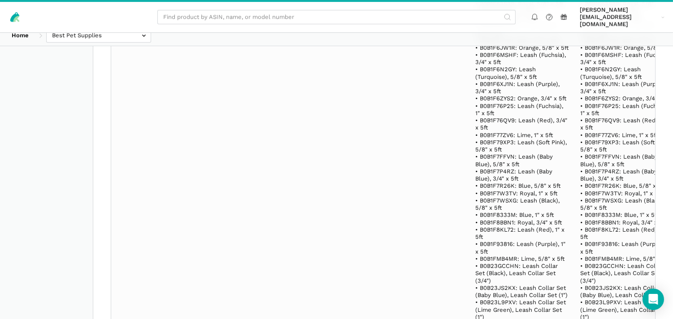
scroll to position [22834, 0]
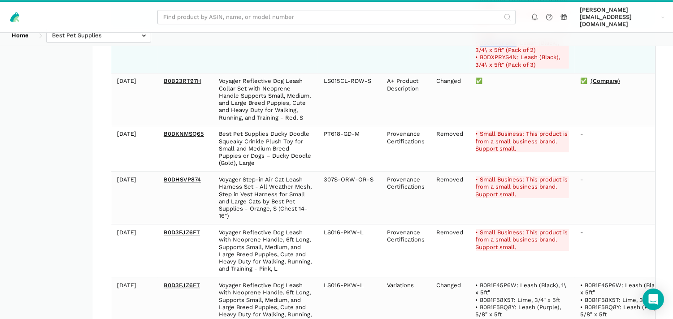
drag, startPoint x: 506, startPoint y: 167, endPoint x: 472, endPoint y: 166, distance: 34.6
click at [476, 54] on del "• B0DX46FBP4: Leash (Black), 3/4\ x 5ft" (Pack of 2)" at bounding box center [522, 46] width 93 height 15
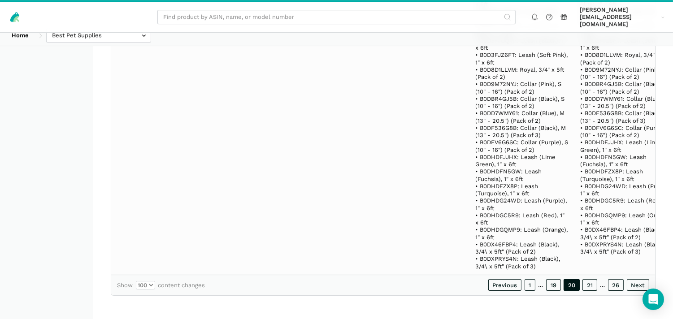
scroll to position [29487, 0]
click at [586, 280] on link "21" at bounding box center [590, 286] width 15 height 12
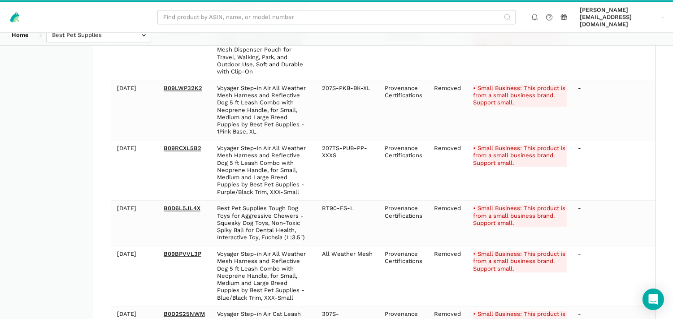
scroll to position [28080, 0]
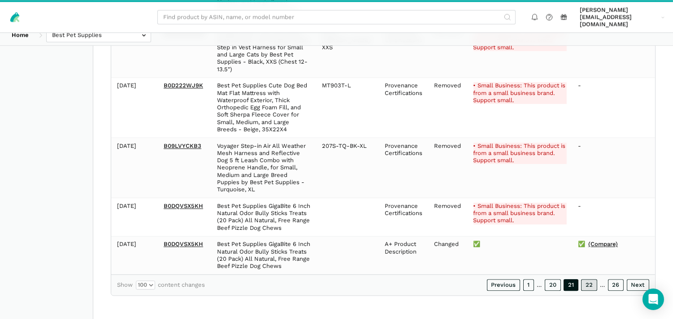
click at [590, 284] on link "22" at bounding box center [590, 286] width 16 height 12
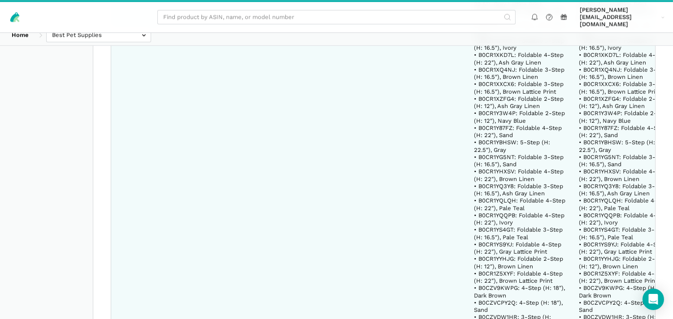
drag, startPoint x: 508, startPoint y: 152, endPoint x: 470, endPoint y: 151, distance: 38.1
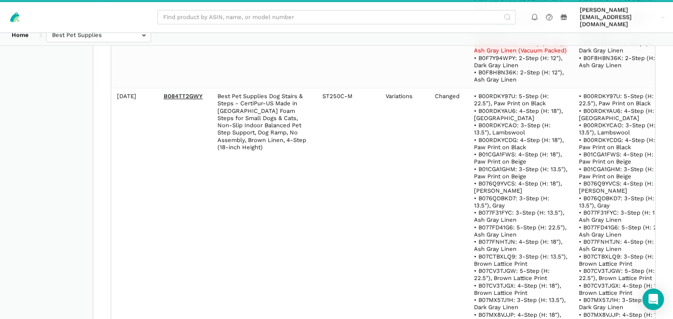
scroll to position [46432, 0]
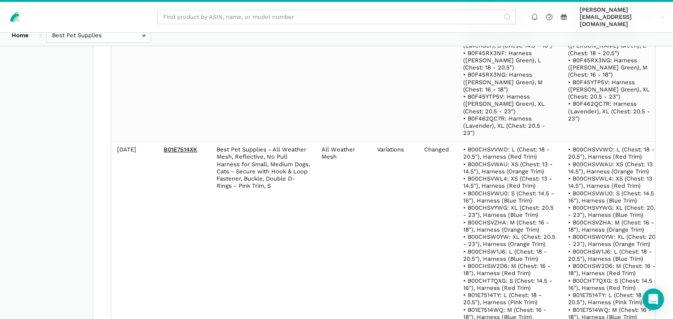
scroll to position [11965, 0]
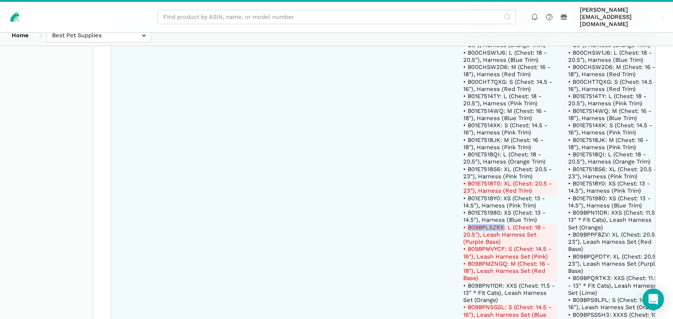
drag, startPoint x: 502, startPoint y: 73, endPoint x: 467, endPoint y: 74, distance: 35.0
click at [467, 224] on del "• B09BPL5ZRX: L (Chest: 18 - 20.5"), Leash Harness Set (Purple Base)" at bounding box center [510, 235] width 93 height 22
drag, startPoint x: 503, startPoint y: 96, endPoint x: 466, endPoint y: 97, distance: 37.3
click at [466, 246] on del "• B09BPMVYCF: S (Chest: 14.5 - 16"), Leash Harness Set (Pink)" at bounding box center [510, 253] width 93 height 15
drag, startPoint x: 503, startPoint y: 240, endPoint x: 468, endPoint y: 245, distance: 35.8
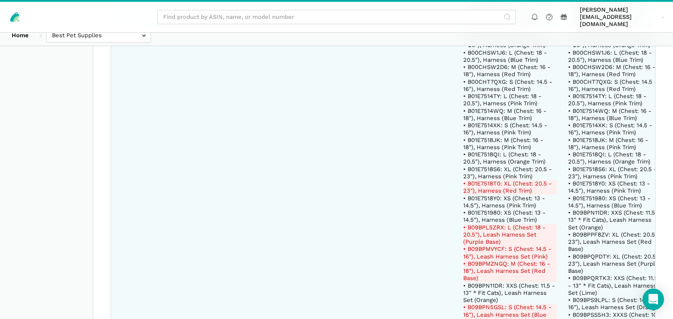
drag, startPoint x: 501, startPoint y: 155, endPoint x: 475, endPoint y: 155, distance: 26.5
click at [475, 287] on del "• B09BPN5GSL: S (Chest: 14.5 - 16"), Leash Harness Set (Blue Base)" at bounding box center [510, 315] width 93 height 22
click at [499, 287] on del "• B09BPN5GSL: S (Chest: 14.5 - 16"), Leash Harness Set (Blue Base)" at bounding box center [510, 315] width 93 height 22
drag, startPoint x: 499, startPoint y: 154, endPoint x: 467, endPoint y: 152, distance: 32.0
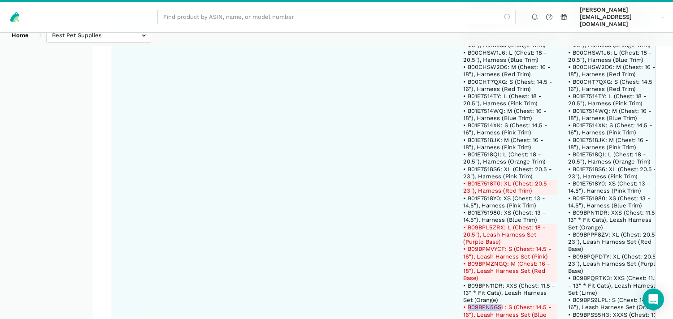
click at [467, 287] on del "• B09BPN5GSL: S (Chest: 14.5 - 16"), Leash Harness Set (Blue Base)" at bounding box center [510, 315] width 93 height 22
drag, startPoint x: 503, startPoint y: 154, endPoint x: 467, endPoint y: 153, distance: 36.3
click at [467, 287] on del "• B09BPN5GSL: S (Chest: 14.5 - 16"), Leash Harness Set (Blue Base)" at bounding box center [510, 315] width 93 height 22
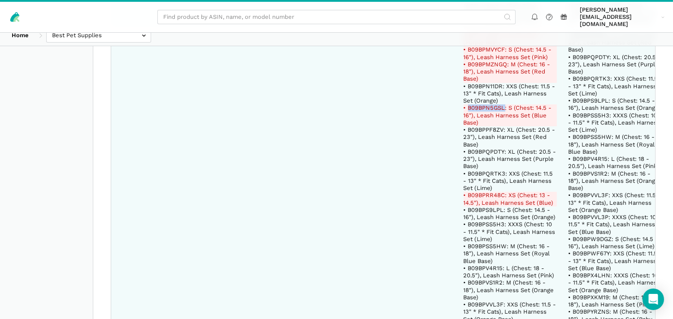
scroll to position [12364, 0]
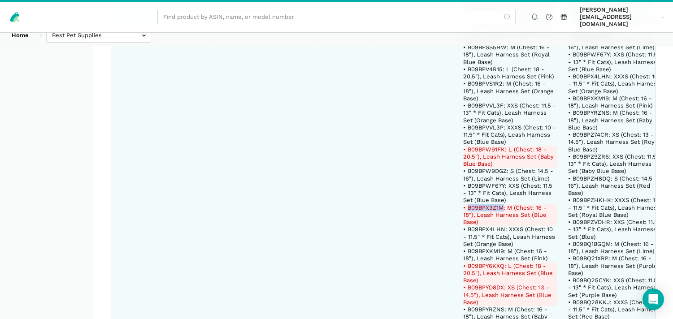
drag, startPoint x: 501, startPoint y: 54, endPoint x: 468, endPoint y: 53, distance: 33.2
click at [468, 205] on del "• B09BPX3Z1M: M (Chest: 16 - 18"), Leash Harness Set (Blue Base)" at bounding box center [510, 216] width 93 height 22
drag, startPoint x: 500, startPoint y: 114, endPoint x: 467, endPoint y: 110, distance: 33.8
click at [467, 263] on del "• B09BPY6KXQ: L (Chest: 18 - 20.5"), Leash Harness Set (Blue Base)" at bounding box center [510, 274] width 93 height 22
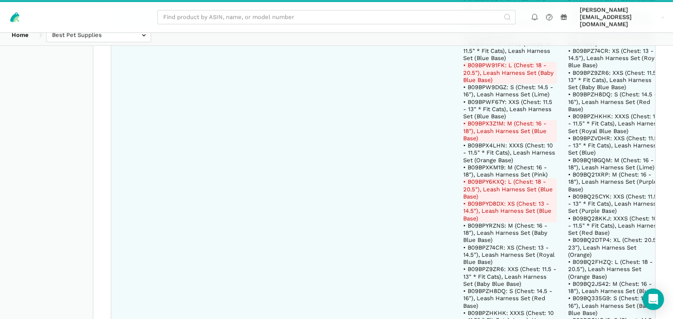
scroll to position [16153, 0]
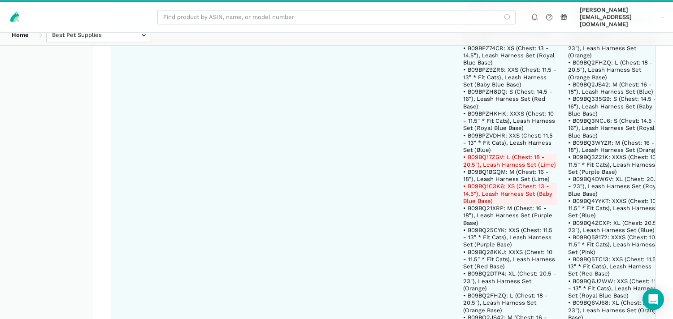
drag, startPoint x: 503, startPoint y: 194, endPoint x: 467, endPoint y: 194, distance: 36.3
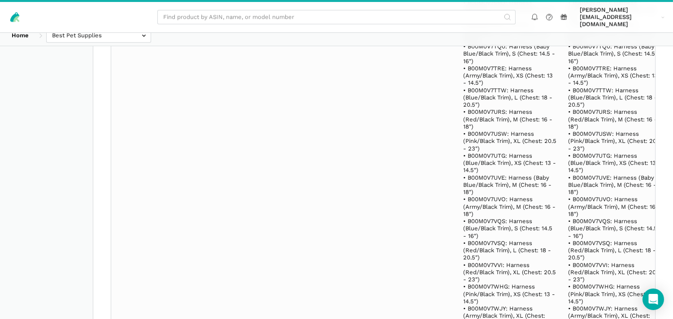
scroll to position [108033, 0]
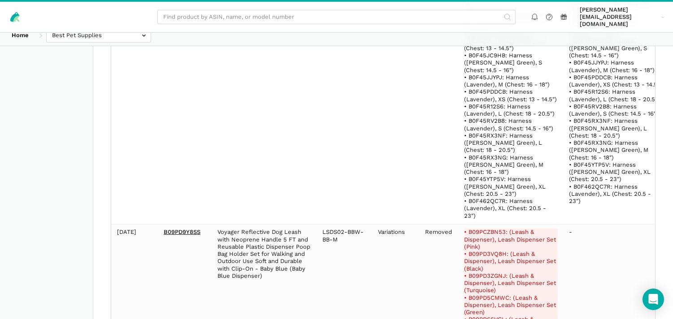
scroll to position [74881, 0]
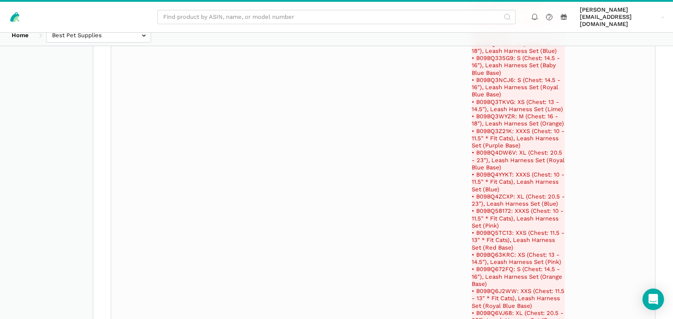
scroll to position [92490, 0]
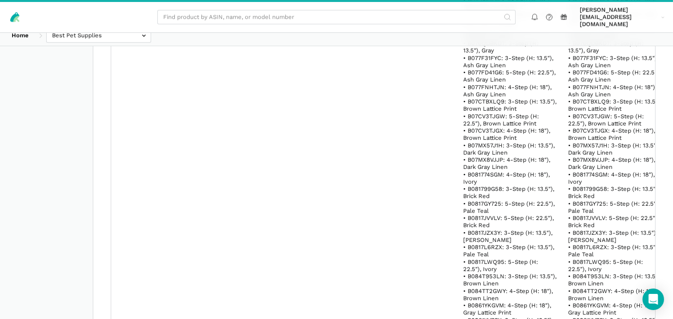
scroll to position [23317, 0]
